Goal: Browse casually

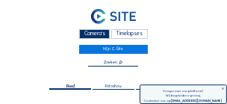
click at [223, 89] on icon at bounding box center [223, 89] width 4 height 4
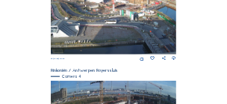
scroll to position [502, 0]
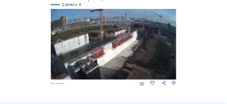
click at [131, 52] on img at bounding box center [114, 44] width 126 height 71
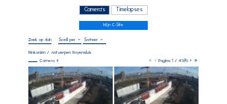
scroll to position [60, 0]
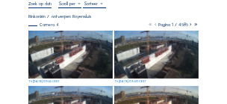
click at [89, 65] on img at bounding box center [70, 55] width 85 height 48
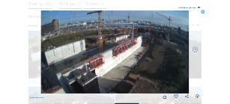
click at [202, 12] on icon at bounding box center [203, 12] width 4 height 4
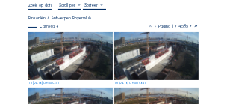
scroll to position [0, 0]
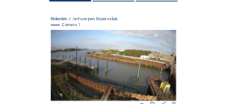
scroll to position [101, 0]
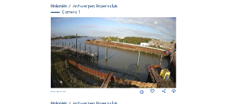
click at [113, 62] on img at bounding box center [114, 52] width 126 height 71
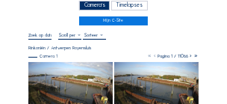
scroll to position [75, 0]
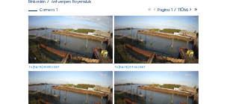
click at [98, 50] on img at bounding box center [70, 40] width 85 height 48
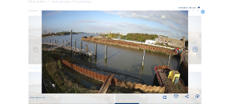
click at [203, 13] on icon at bounding box center [203, 12] width 4 height 4
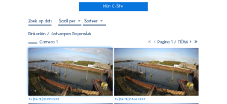
scroll to position [0, 0]
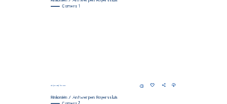
scroll to position [105, 0]
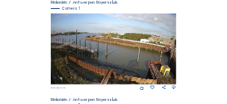
click at [109, 37] on img at bounding box center [114, 48] width 126 height 71
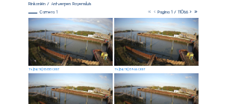
scroll to position [75, 0]
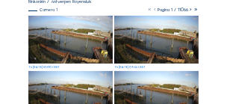
click at [85, 37] on img at bounding box center [70, 40] width 85 height 48
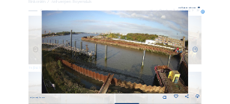
click at [203, 13] on icon at bounding box center [203, 12] width 4 height 4
